Goal: Information Seeking & Learning: Find specific page/section

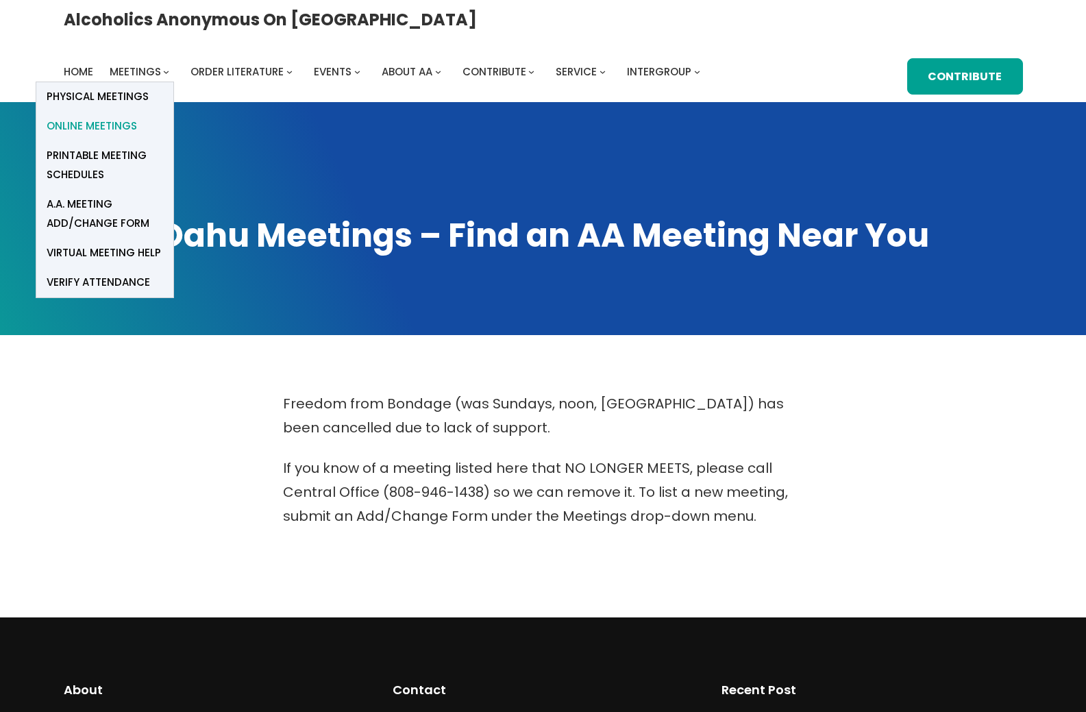
click at [137, 117] on span "Online Meetings" at bounding box center [92, 126] width 90 height 19
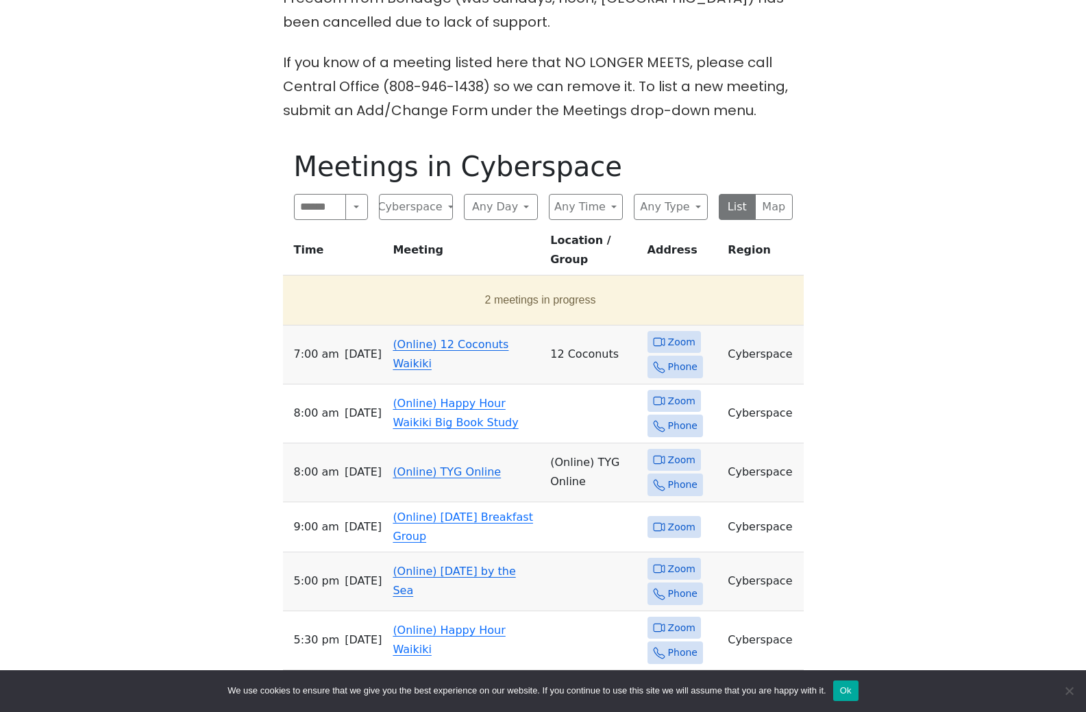
scroll to position [410, 0]
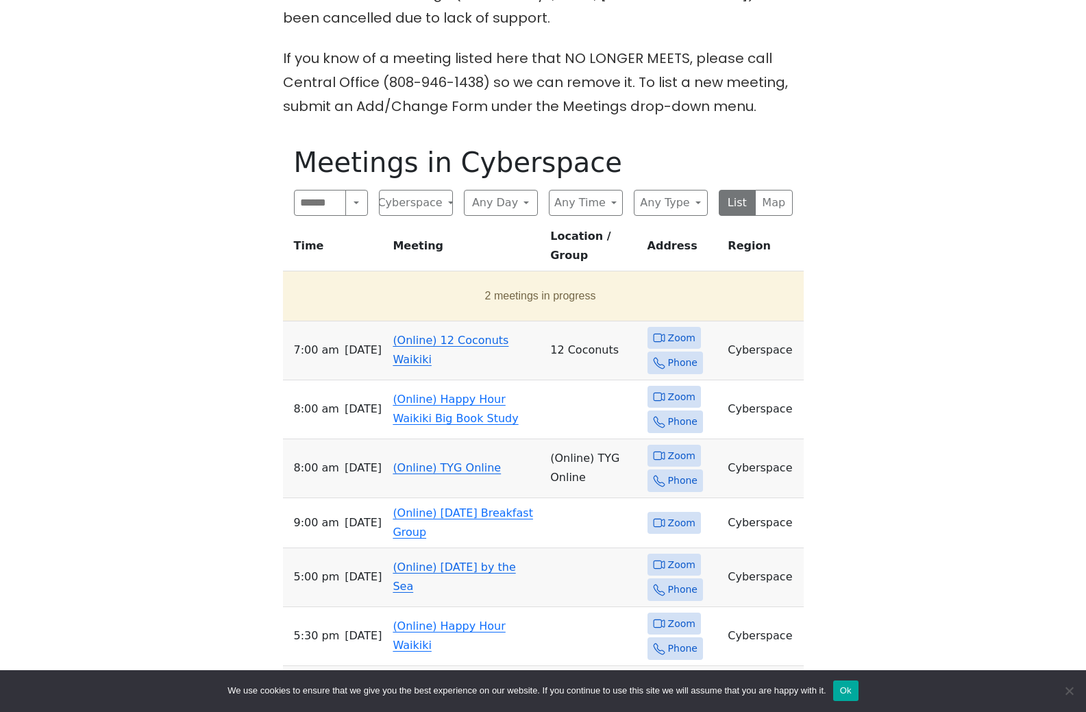
click at [653, 342] on icon at bounding box center [657, 338] width 8 height 8
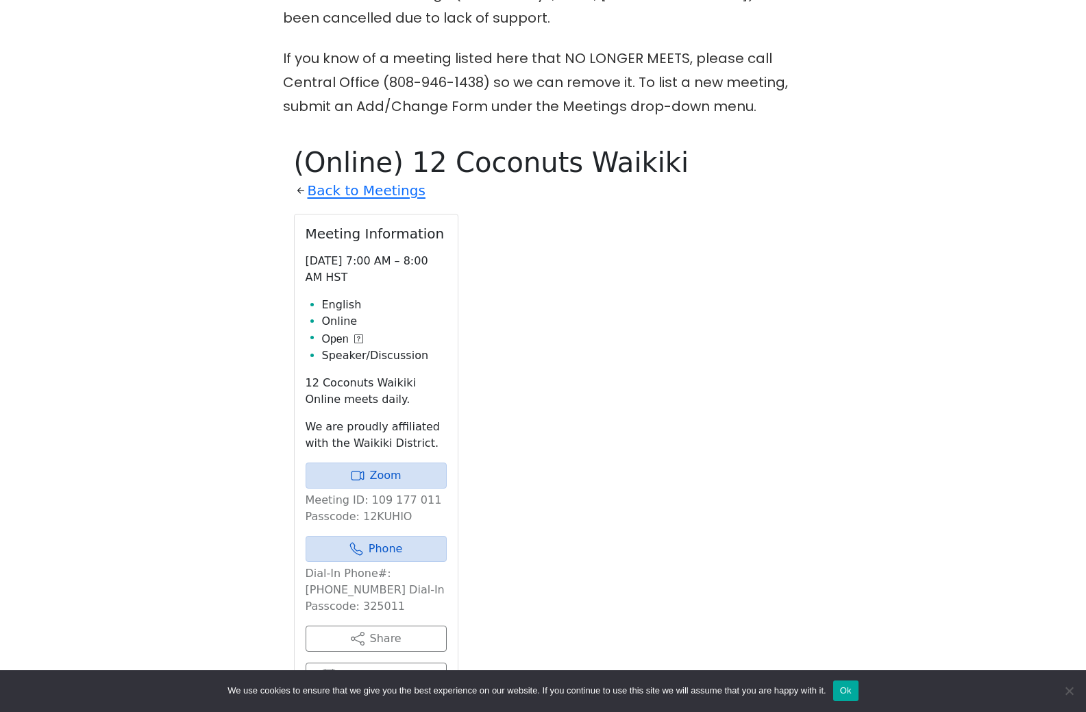
scroll to position [607, 0]
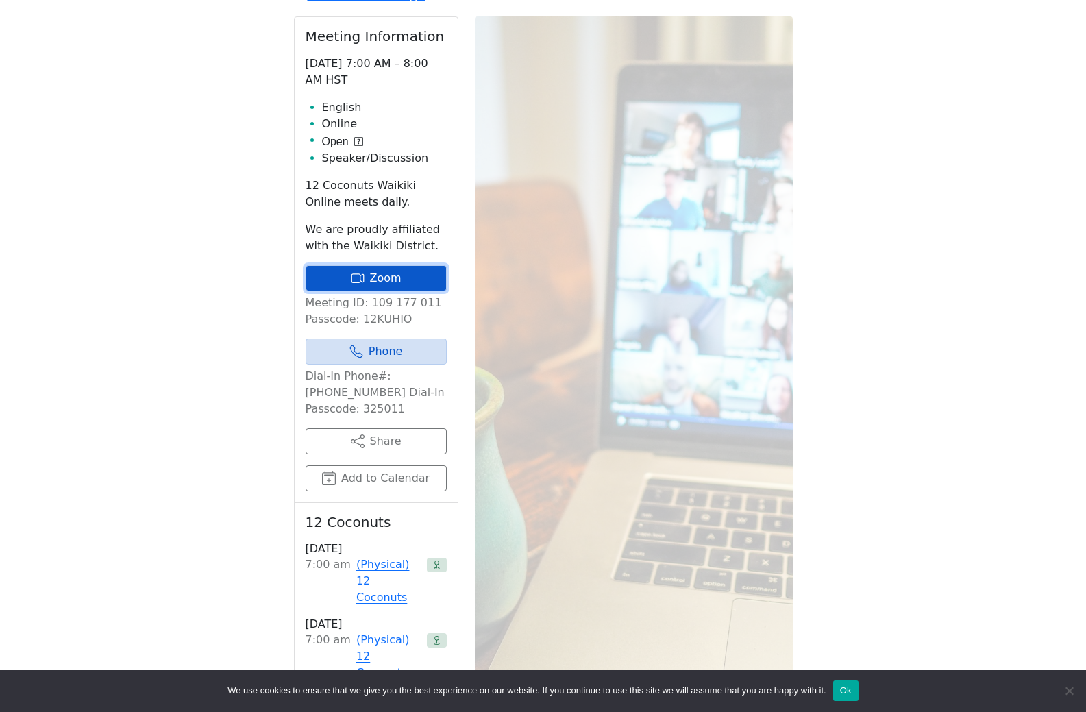
click at [412, 291] on link "Zoom" at bounding box center [376, 278] width 141 height 26
click at [369, 291] on link "Zoom" at bounding box center [376, 278] width 141 height 26
click at [410, 291] on link "Zoom" at bounding box center [376, 278] width 141 height 26
